Goal: Information Seeking & Learning: Learn about a topic

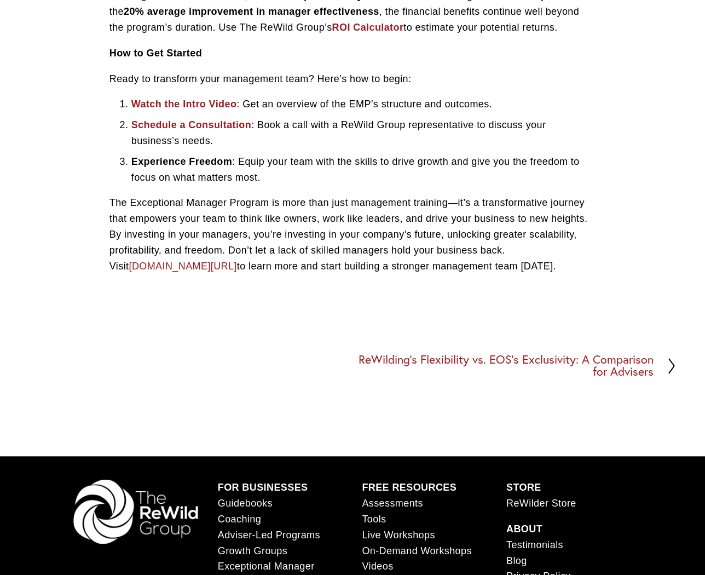
scroll to position [2689, 0]
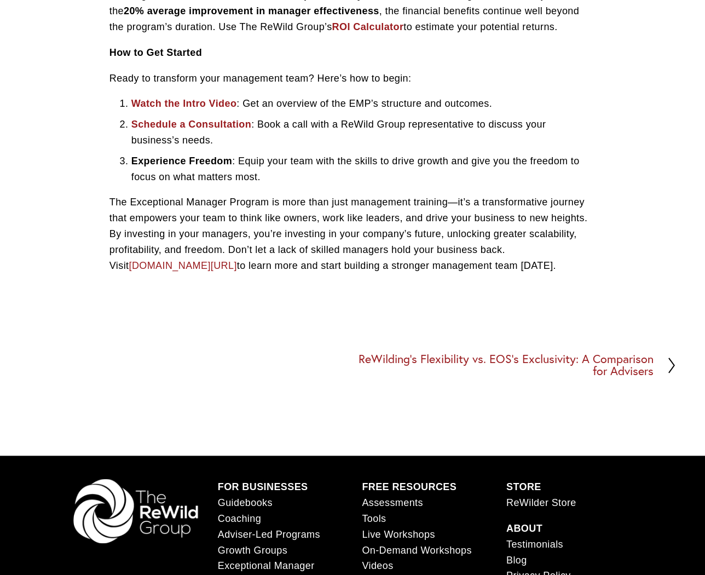
click at [172, 271] on link "[DOMAIN_NAME][URL]" at bounding box center [183, 265] width 108 height 11
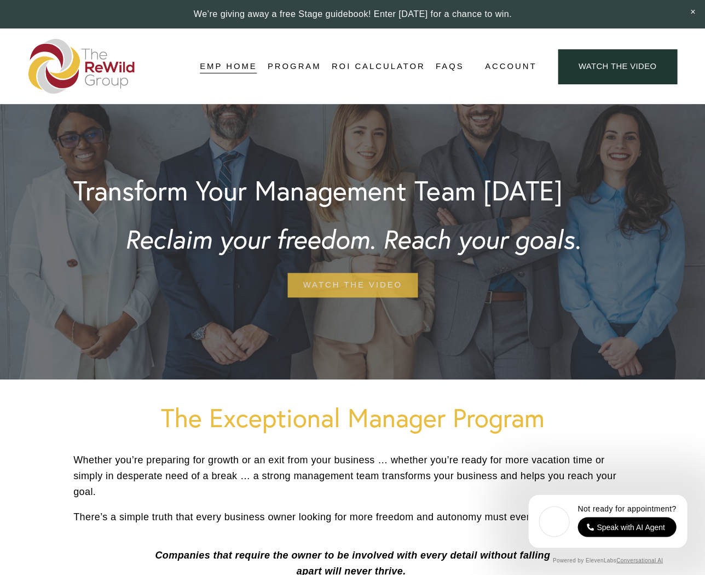
click at [354, 280] on link "watch the video" at bounding box center [352, 285] width 131 height 25
